Goal: Transaction & Acquisition: Purchase product/service

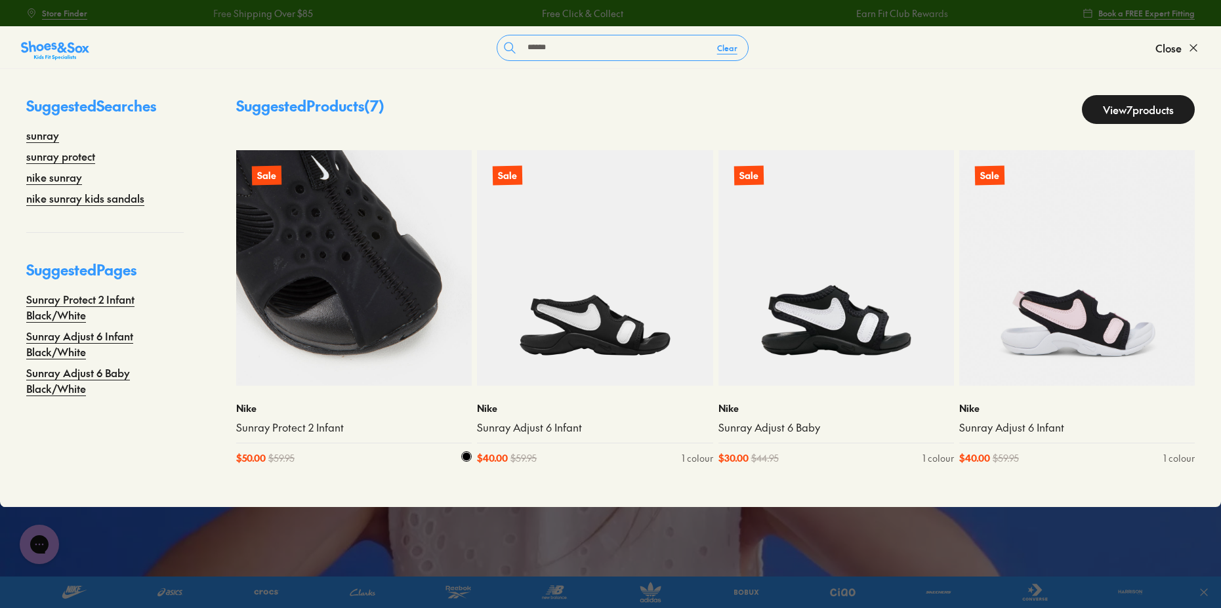
type input "******"
click at [396, 312] on img at bounding box center [354, 268] width 236 height 236
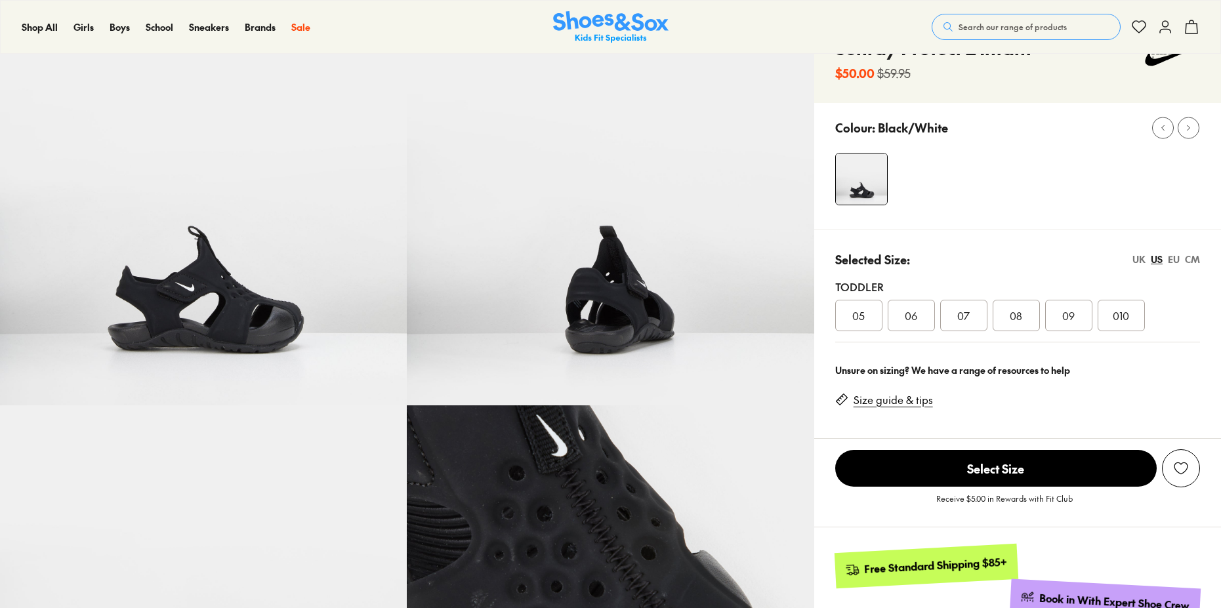
scroll to position [196, 0]
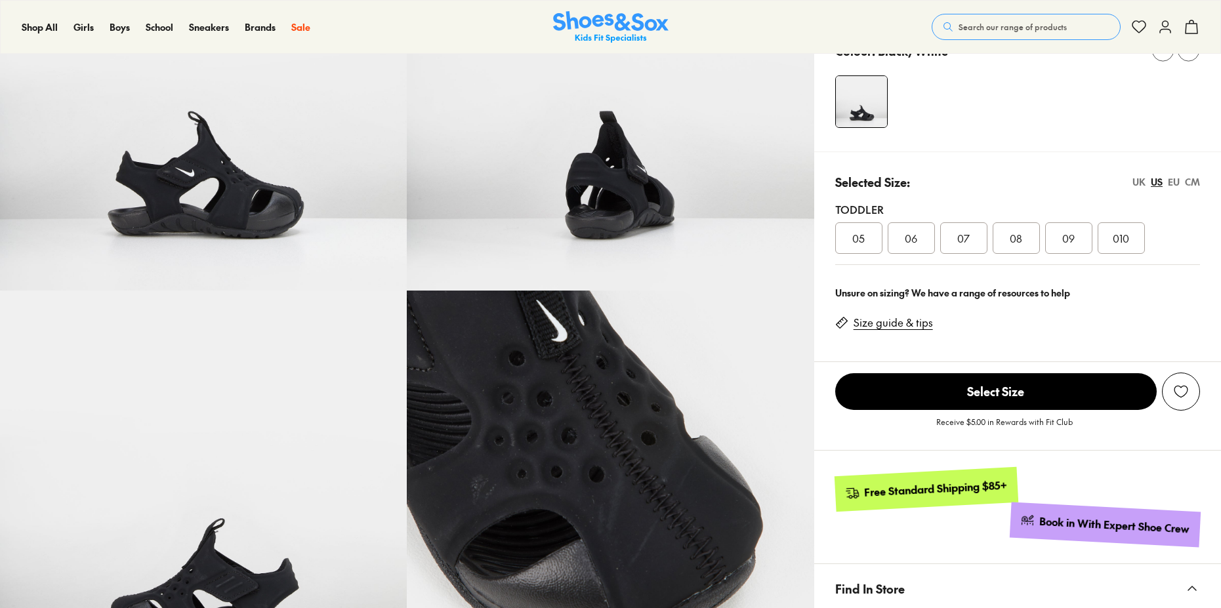
select select "*"
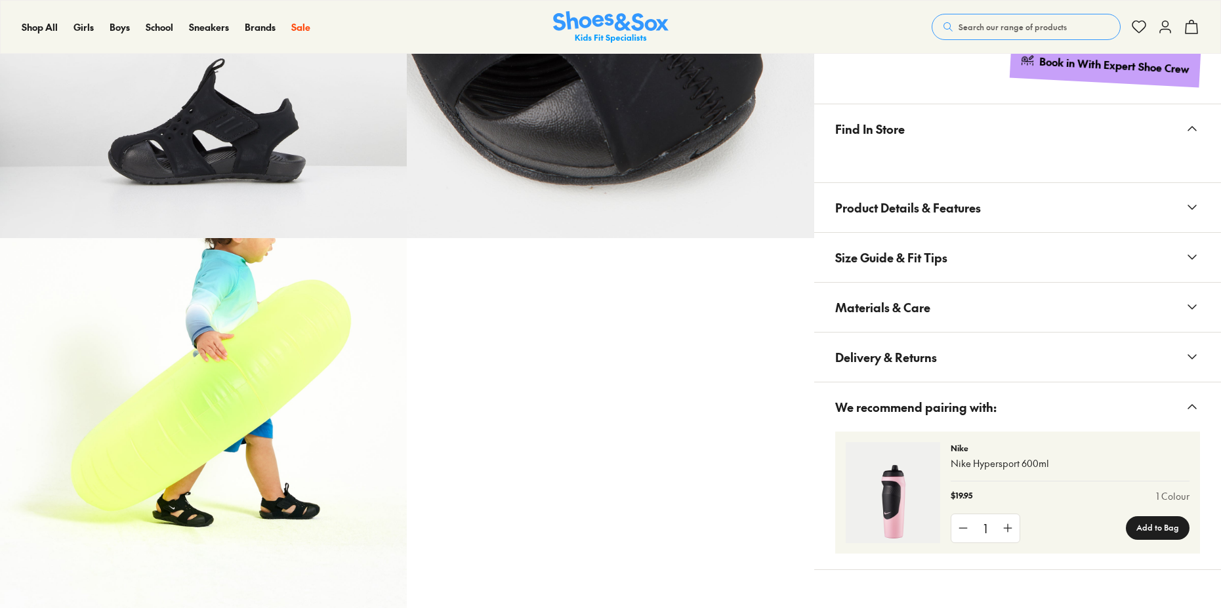
click at [962, 332] on button "Materials & Care" at bounding box center [1017, 307] width 407 height 49
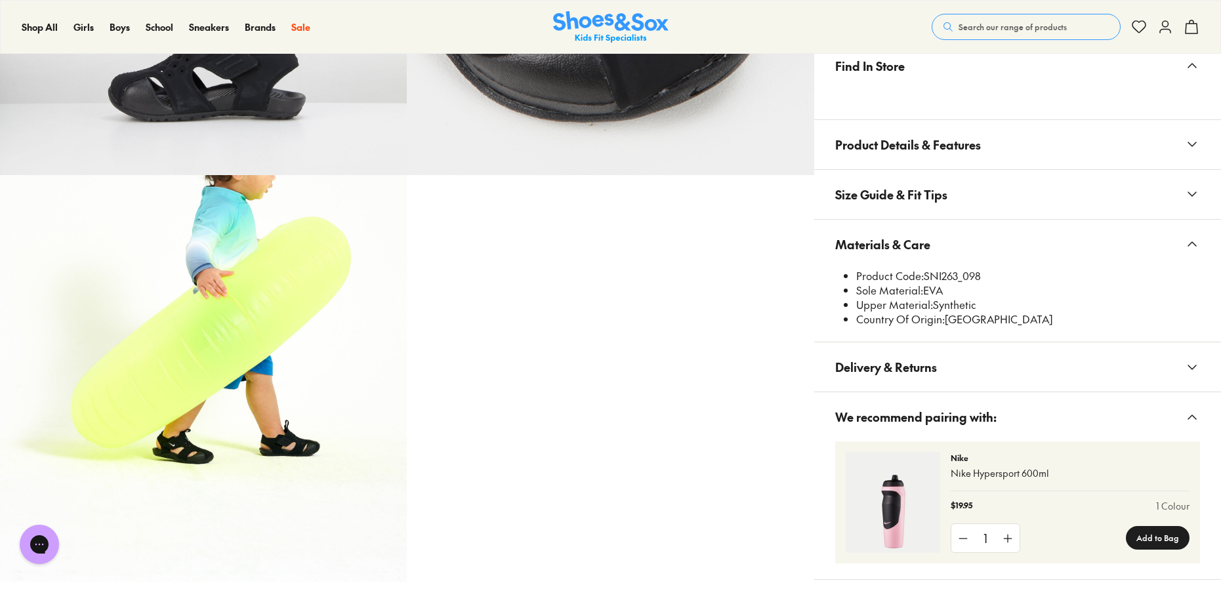
scroll to position [0, 0]
drag, startPoint x: 953, startPoint y: 534, endPoint x: 994, endPoint y: 535, distance: 40.7
click at [994, 283] on li "Product Code: SNI263_098" at bounding box center [1028, 276] width 344 height 14
copy li "SNI263"
click at [959, 25] on span "Search our range of products" at bounding box center [1013, 27] width 108 height 12
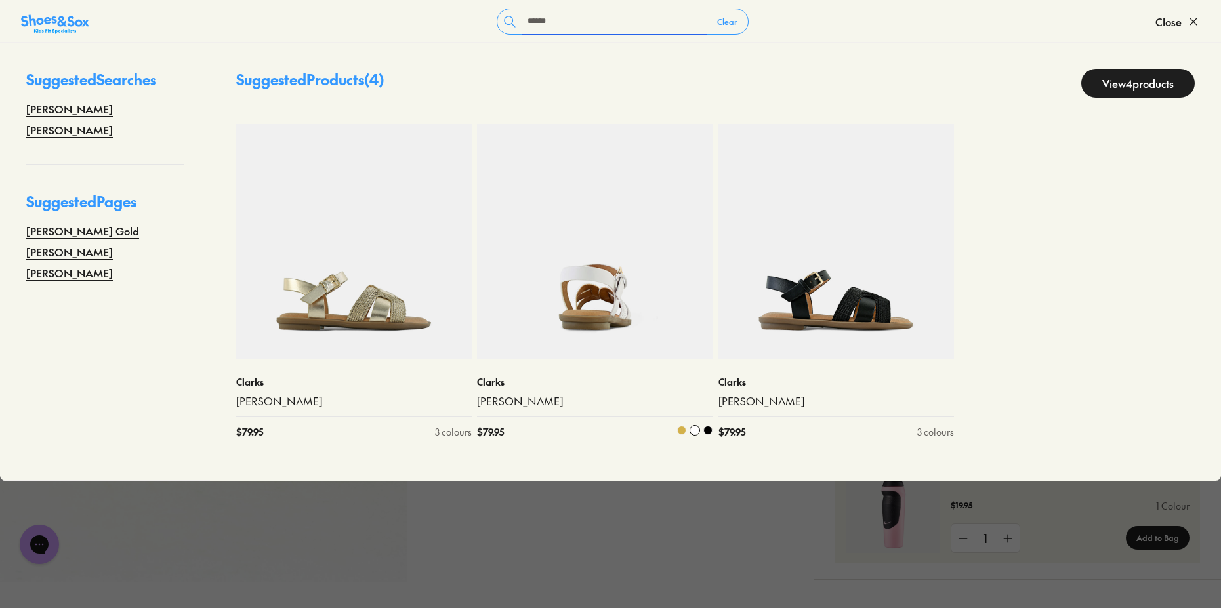
type input "******"
click at [548, 280] on img at bounding box center [595, 242] width 236 height 236
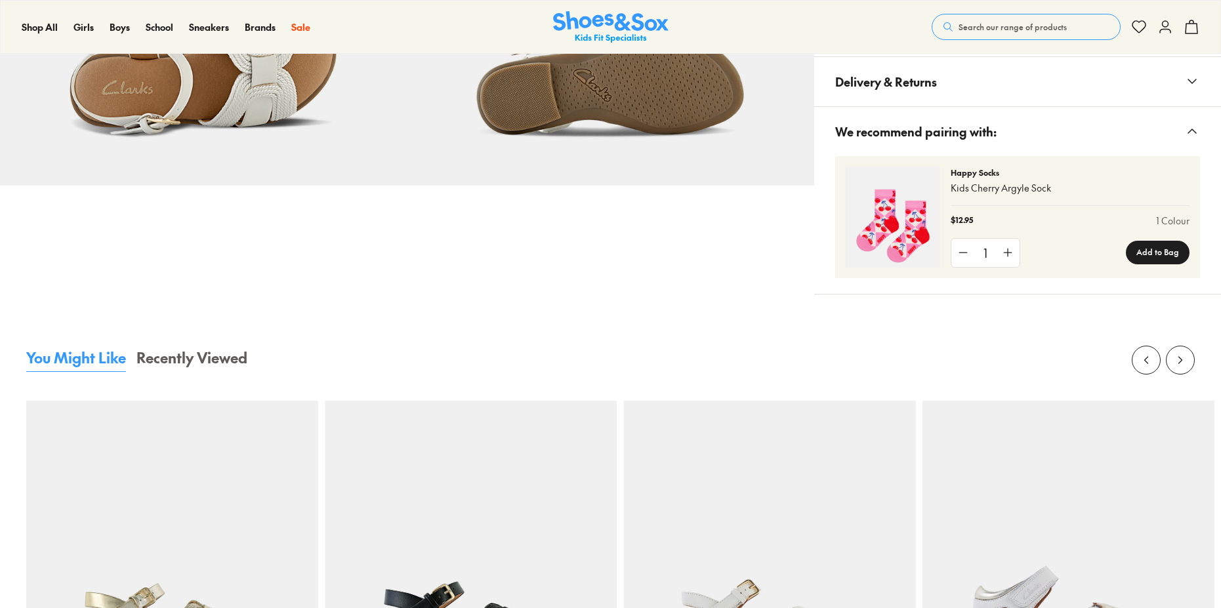
select select "*"
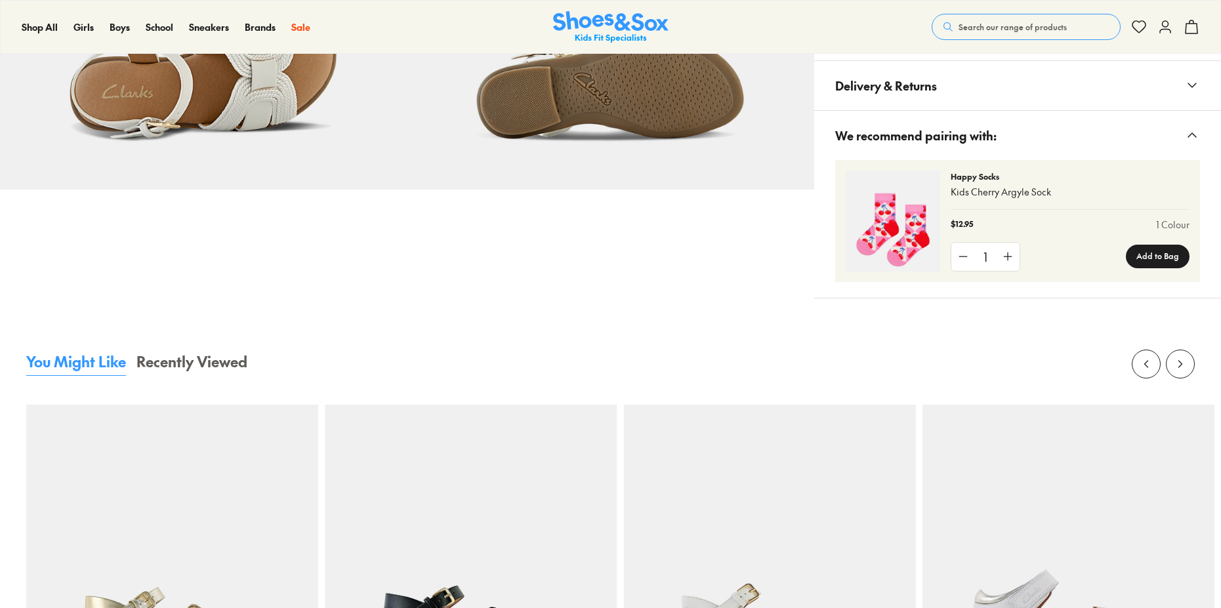
drag, startPoint x: 983, startPoint y: 287, endPoint x: 995, endPoint y: 287, distance: 12.5
